Goal: Information Seeking & Learning: Understand process/instructions

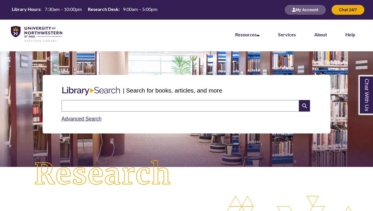
click at [115, 104] on input "text" at bounding box center [180, 106] width 237 height 12
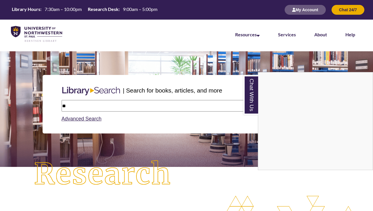
type input "*"
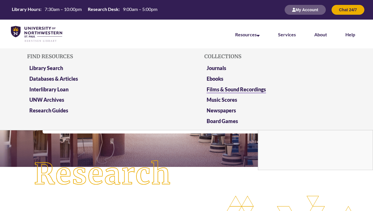
click at [237, 86] on link "Films & Sound Recordings" at bounding box center [236, 89] width 59 height 7
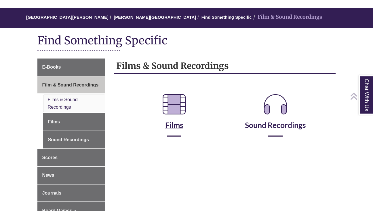
scroll to position [43, 0]
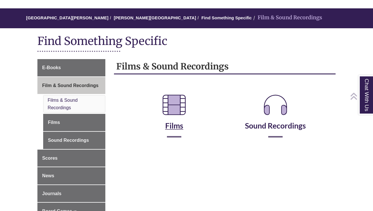
click at [170, 107] on icon at bounding box center [174, 105] width 32 height 32
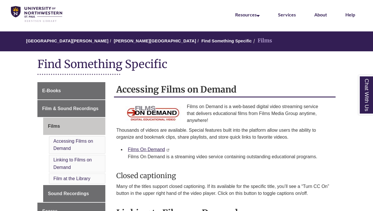
scroll to position [35, 0]
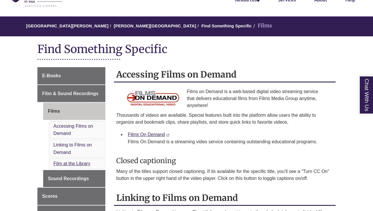
click at [76, 161] on link "Film at the Library" at bounding box center [72, 163] width 37 height 5
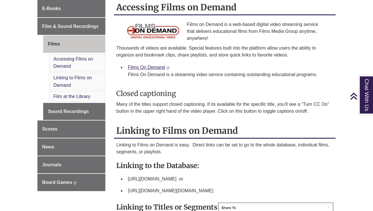
scroll to position [90, 0]
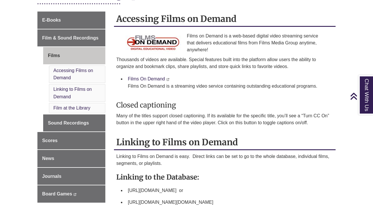
click at [153, 76] on link "Films On Demand" at bounding box center [146, 78] width 37 height 5
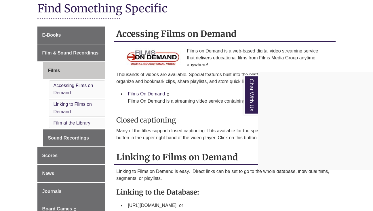
scroll to position [75, 0]
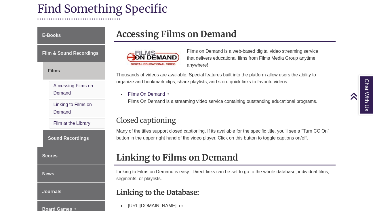
click at [370, 100] on link "Chat With Us" at bounding box center [366, 94] width 15 height 39
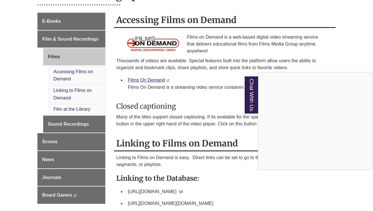
scroll to position [89, 0]
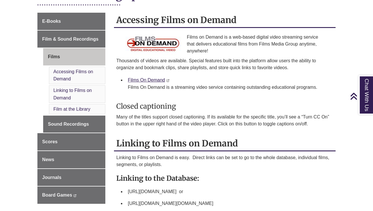
click at [186, 77] on div "Films On Demand This link opens in a new window This link opens in a new window…" at bounding box center [229, 83] width 203 height 14
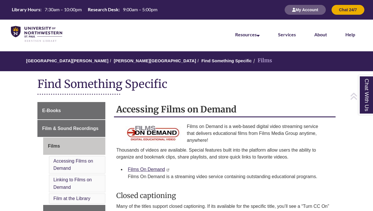
scroll to position [0, 0]
click at [297, 10] on button "My Account" at bounding box center [305, 10] width 41 height 10
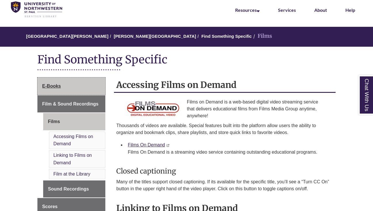
scroll to position [25, 0]
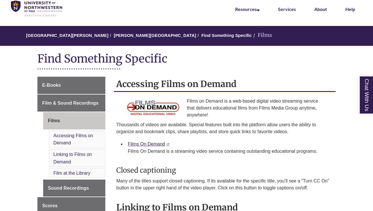
click at [77, 139] on li "Accessing Films on Demand" at bounding box center [77, 139] width 57 height 18
click at [77, 133] on link "Accessing Films on Demand" at bounding box center [74, 139] width 40 height 12
